Goal: Transaction & Acquisition: Book appointment/travel/reservation

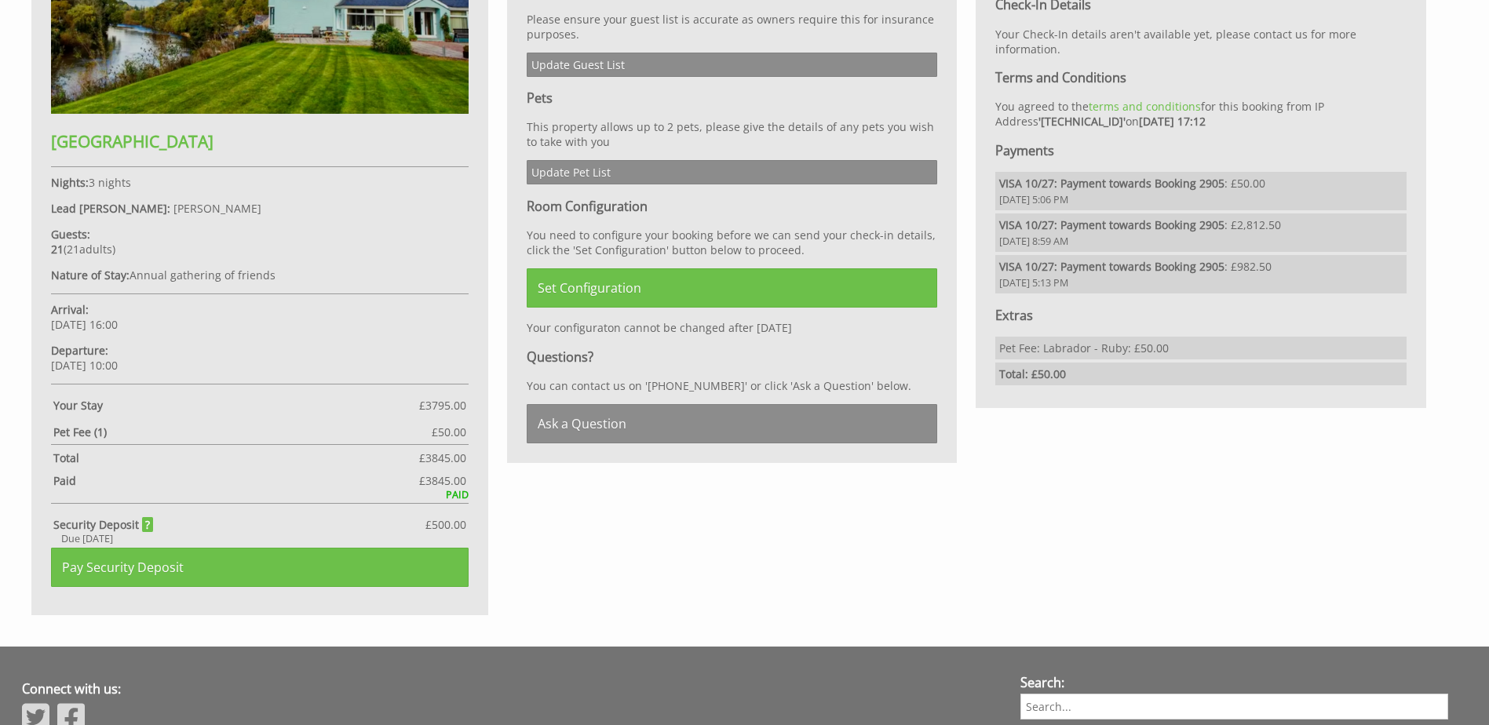
scroll to position [1049, 0]
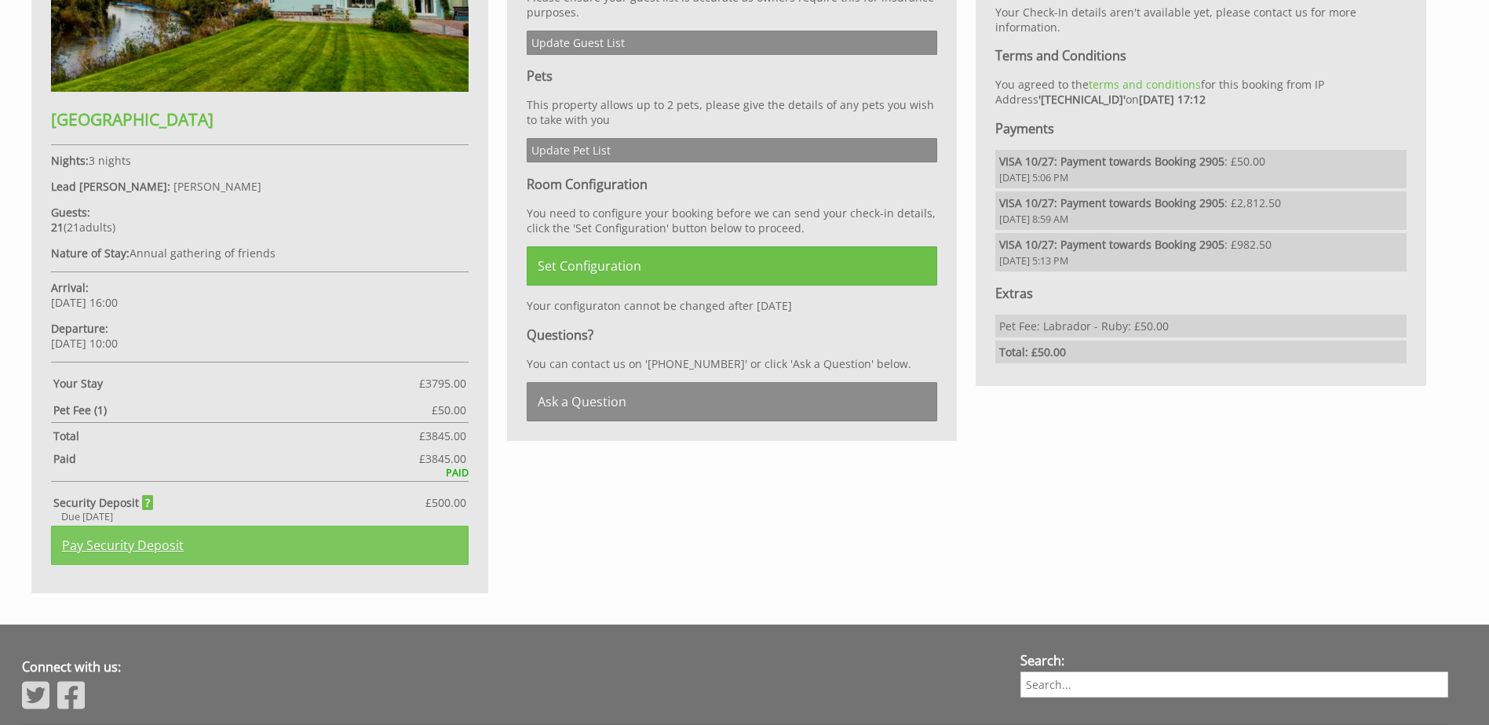
click at [132, 542] on link "Pay Security Deposit" at bounding box center [260, 545] width 418 height 39
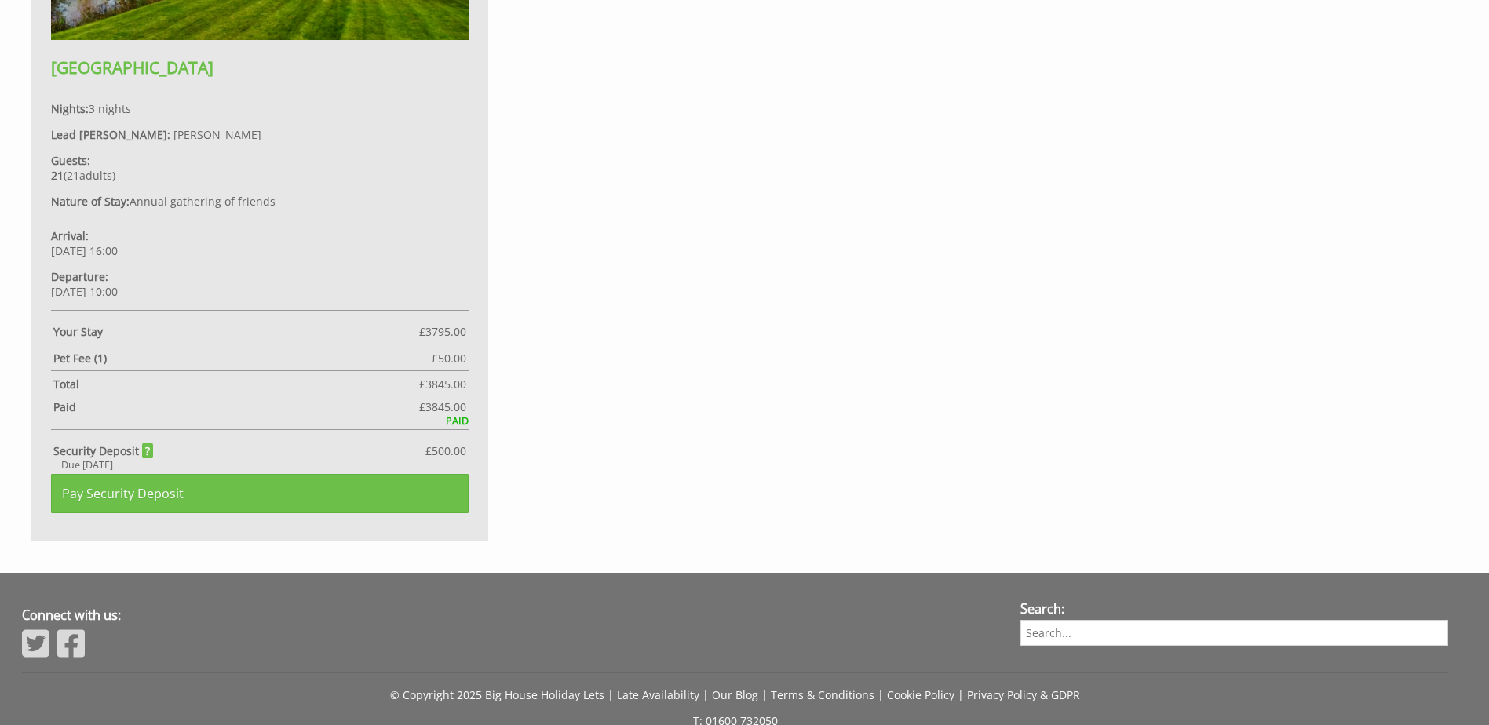
scroll to position [1137, 0]
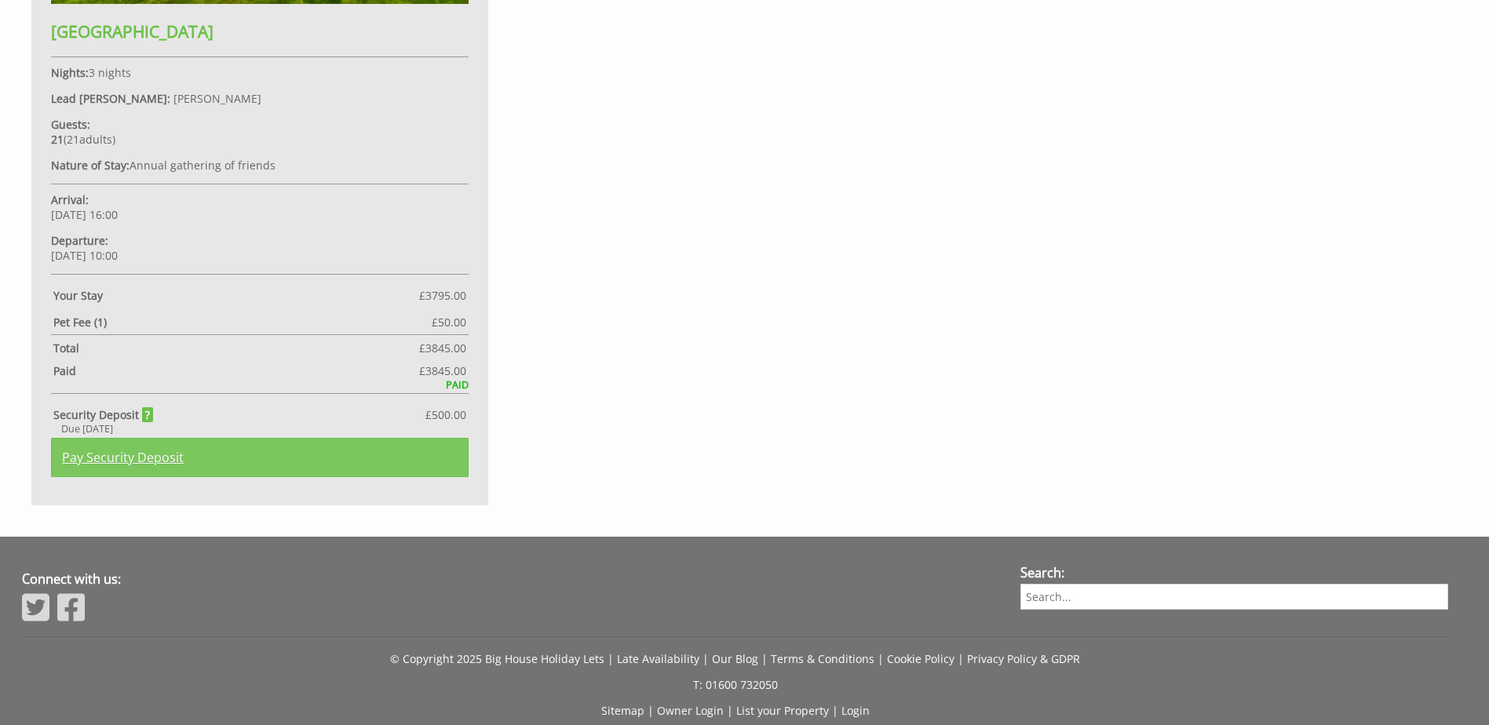
click at [133, 458] on link "Pay Security Deposit" at bounding box center [260, 457] width 418 height 39
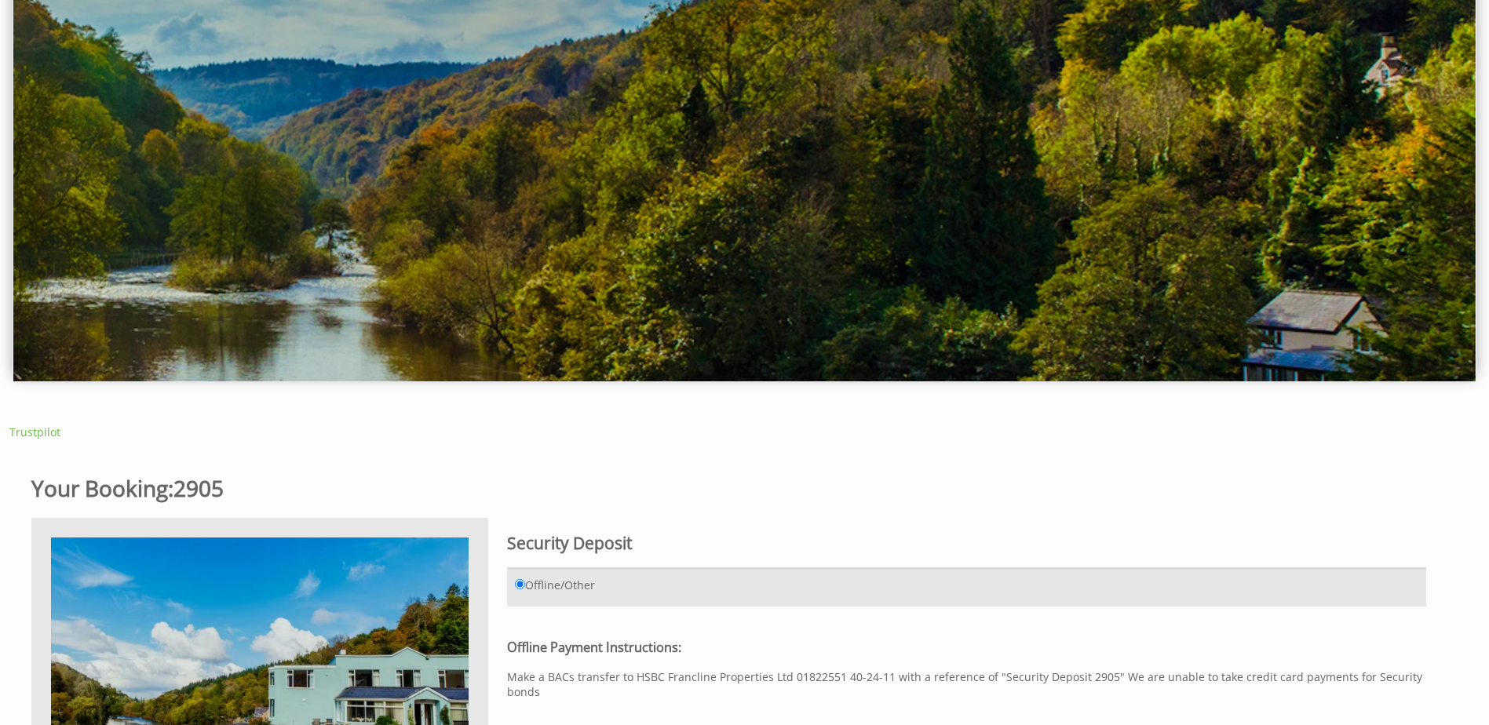
scroll to position [0, 0]
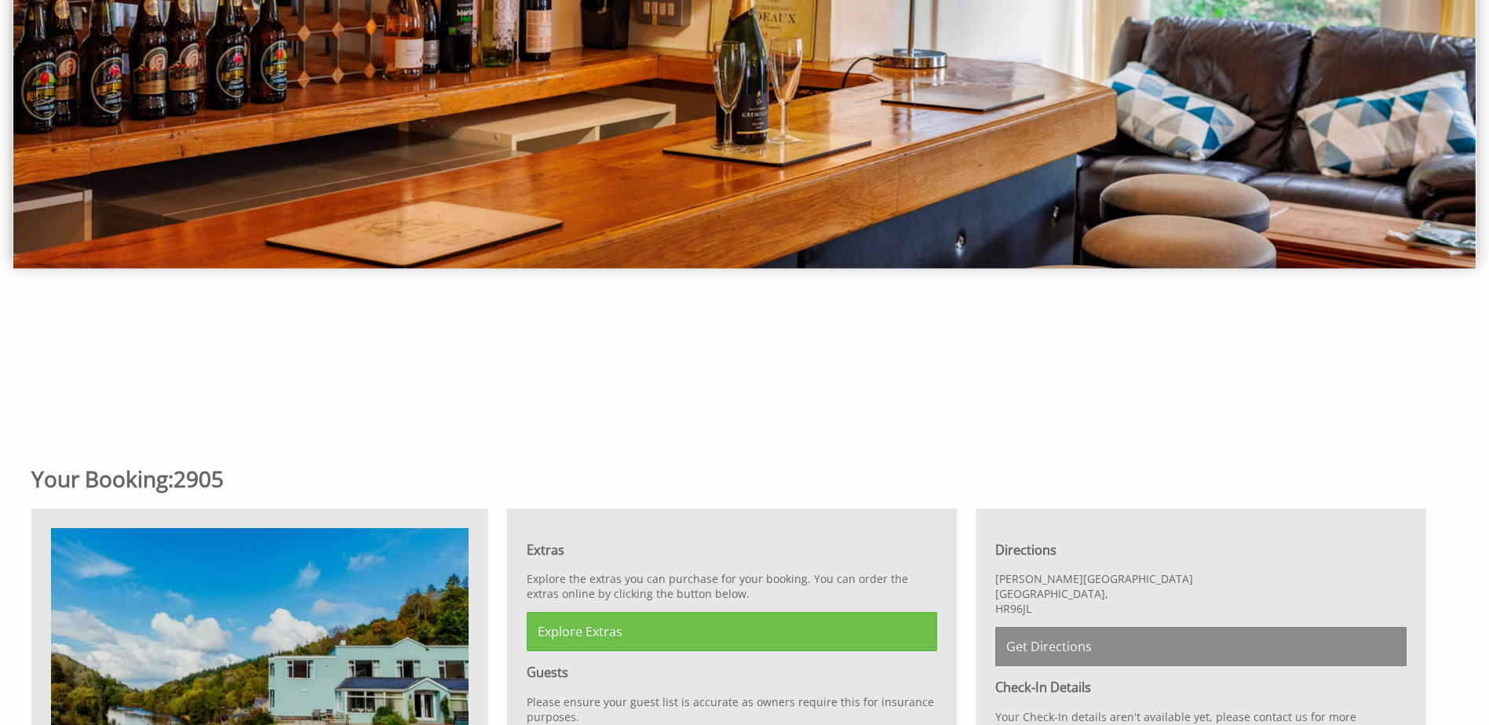
scroll to position [342, 0]
